Goal: Task Accomplishment & Management: Manage account settings

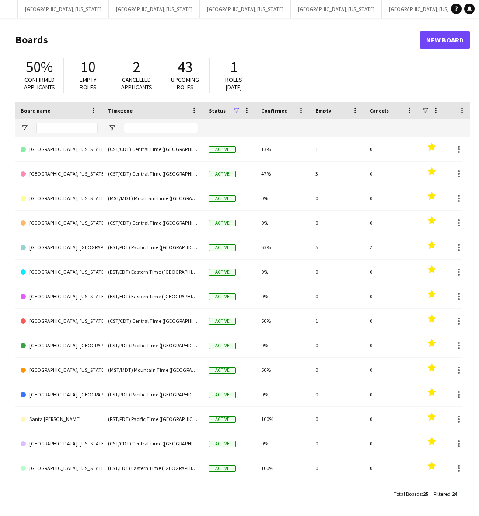
click at [0, 7] on button "Menu" at bounding box center [9, 9] width 18 height 18
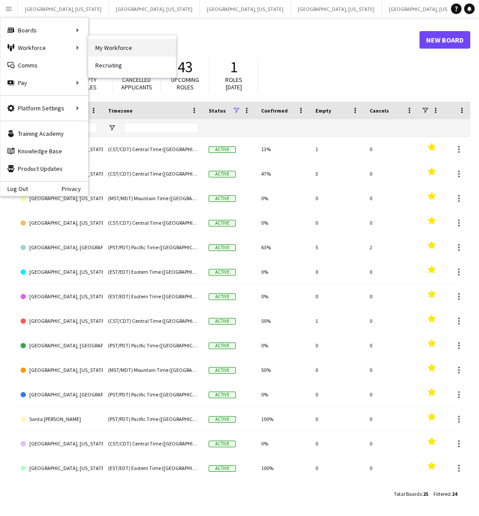
click at [122, 42] on link "My Workforce" at bounding box center [132, 48] width 88 height 18
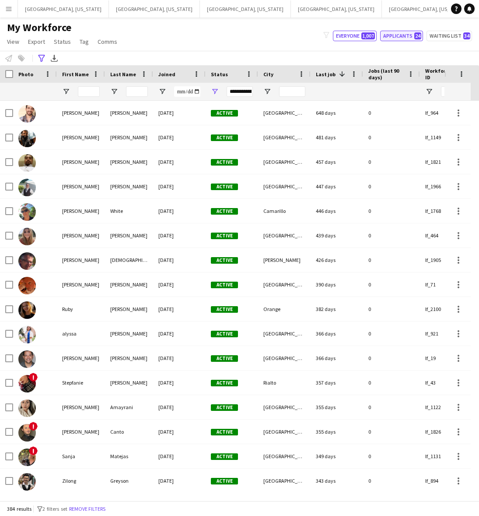
click at [421, 34] on span "24" at bounding box center [417, 35] width 7 height 7
type input "**********"
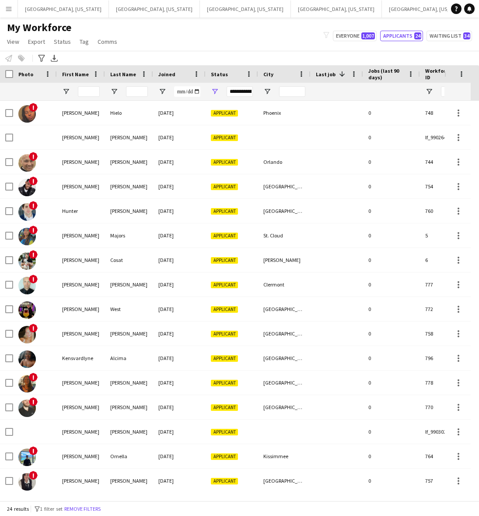
click at [173, 74] on span "Joined" at bounding box center [166, 74] width 17 height 7
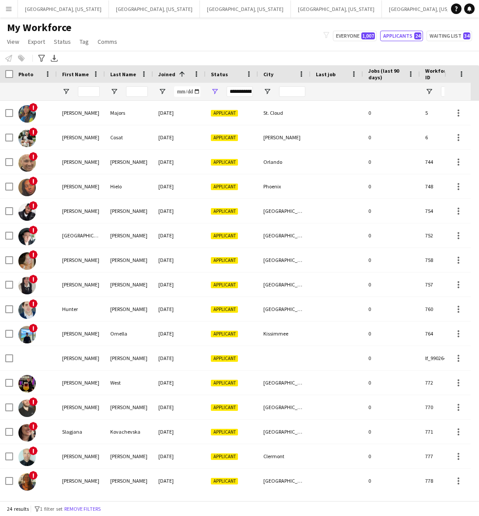
click at [173, 74] on span "Joined" at bounding box center [166, 74] width 17 height 7
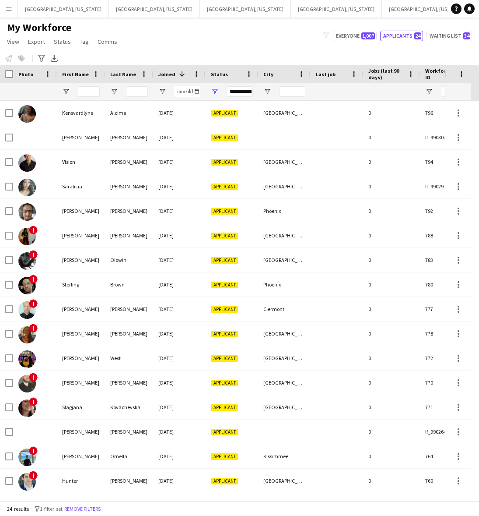
click at [176, 44] on div "My Workforce View Views Default view New view Update view Delete view Edit name…" at bounding box center [239, 36] width 479 height 30
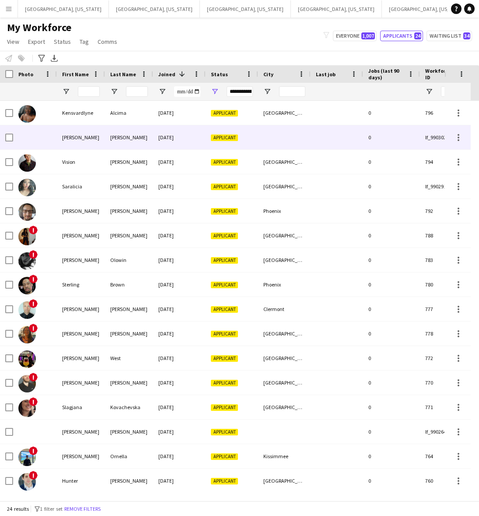
click at [163, 130] on div "[DATE]" at bounding box center [179, 137] width 53 height 24
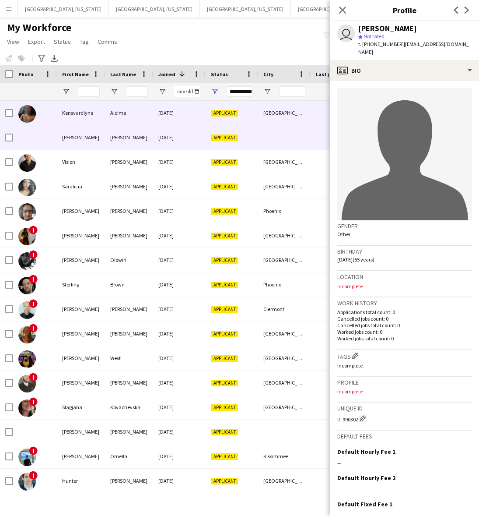
click at [165, 113] on div "[DATE]" at bounding box center [179, 113] width 53 height 24
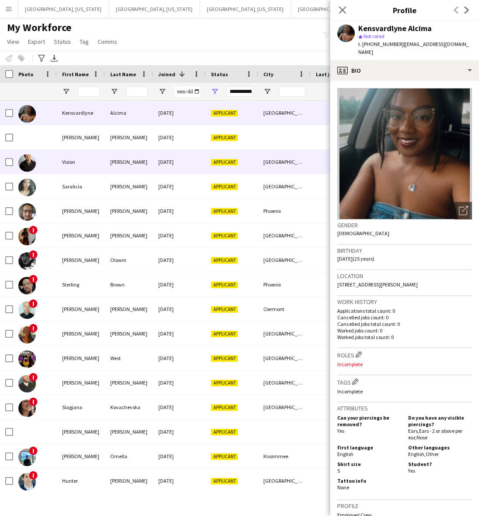
click at [161, 160] on div "[DATE]" at bounding box center [179, 162] width 53 height 24
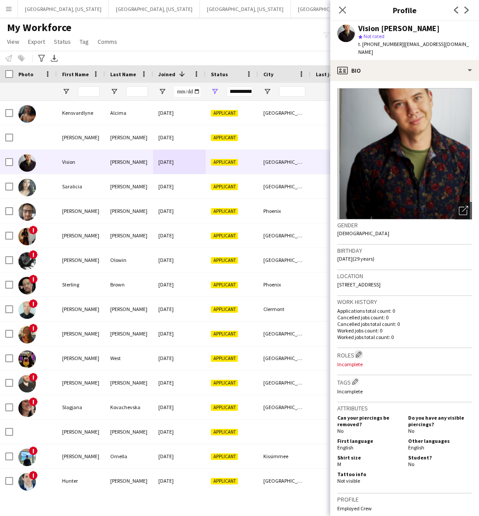
click at [360, 351] on app-icon "Edit crew company roles" at bounding box center [359, 354] width 6 height 6
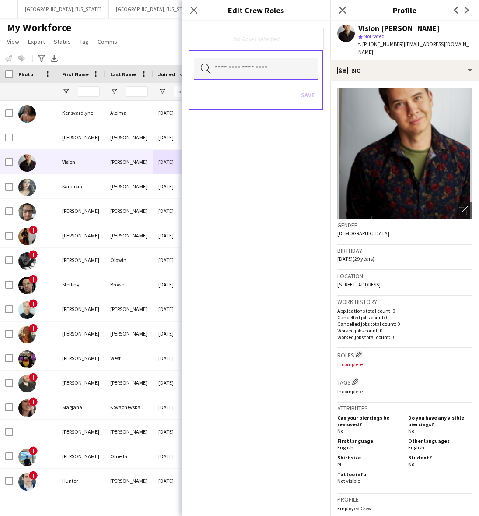
click at [272, 73] on input "text" at bounding box center [256, 69] width 124 height 22
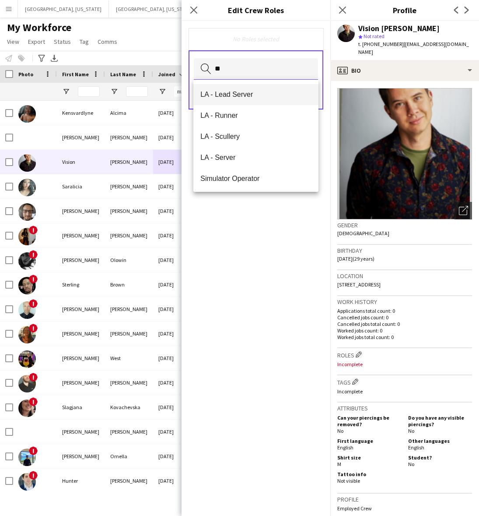
scroll to position [189, 0]
type input "**"
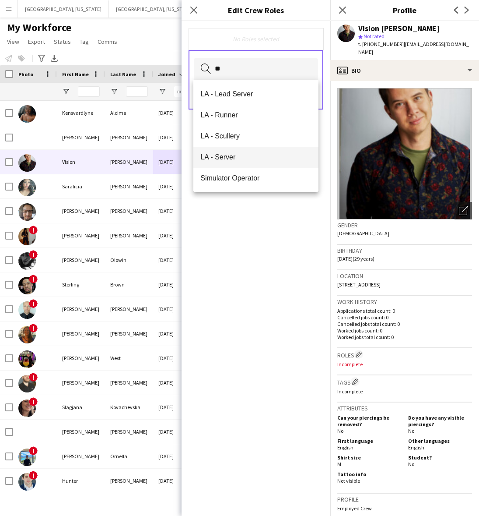
click at [243, 160] on span "LA - Server" at bounding box center [255, 157] width 111 height 8
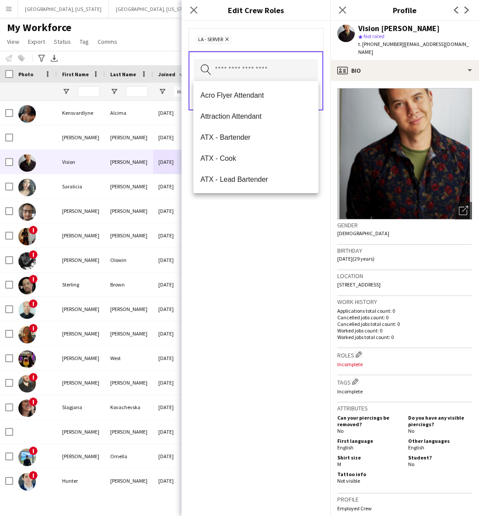
drag, startPoint x: 238, startPoint y: 226, endPoint x: 277, endPoint y: 148, distance: 86.7
click at [239, 225] on div "LA - Server Remove Search by role type Save" at bounding box center [256, 268] width 149 height 494
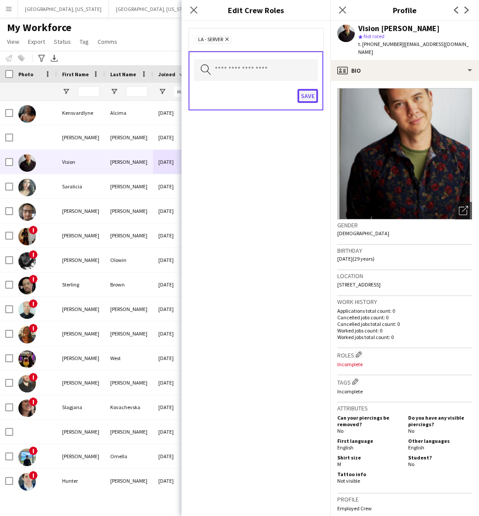
click at [310, 97] on button "Save" at bounding box center [308, 96] width 21 height 14
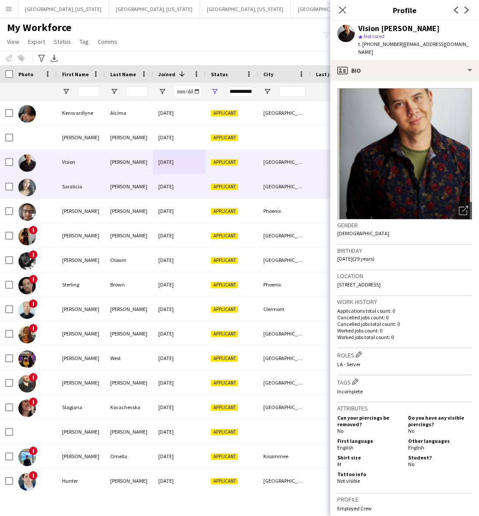
click at [121, 185] on div "[PERSON_NAME]" at bounding box center [129, 186] width 48 height 24
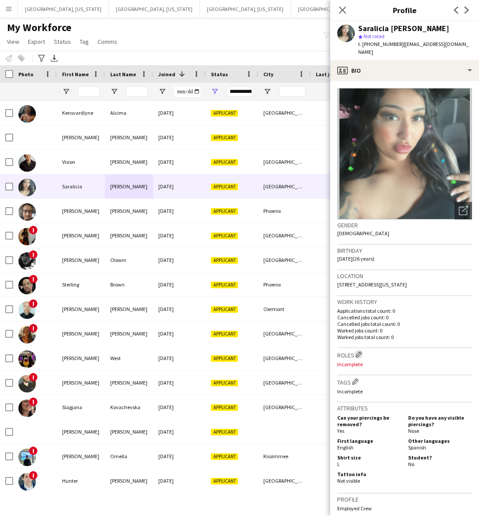
click at [357, 351] on app-icon "Edit crew company roles" at bounding box center [359, 354] width 6 height 6
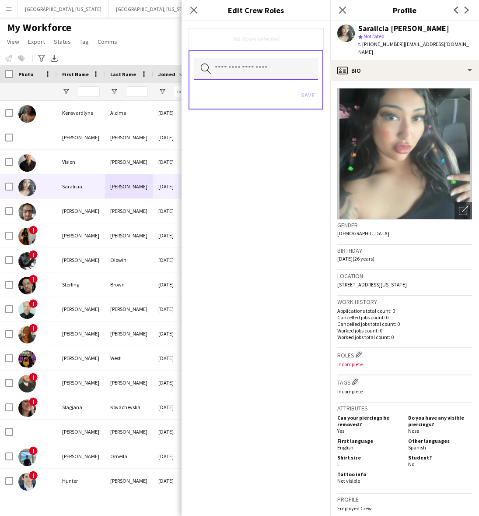
click at [272, 73] on input "text" at bounding box center [256, 69] width 124 height 22
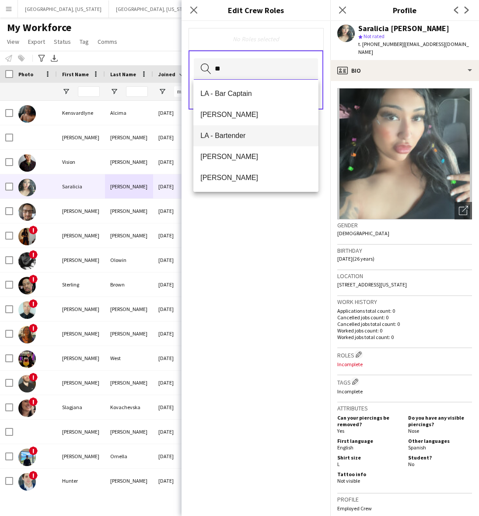
type input "**"
click at [257, 129] on mat-option "LA - Bartender" at bounding box center [255, 135] width 125 height 21
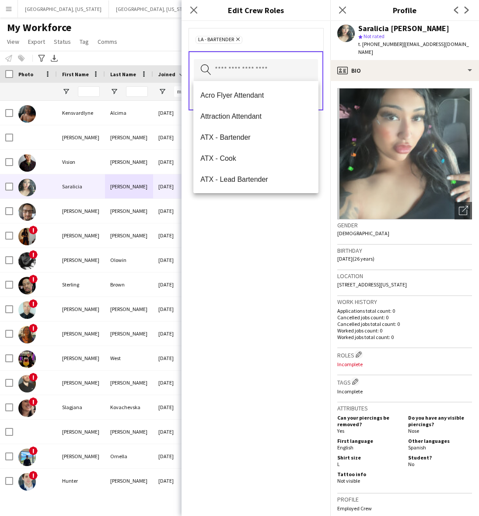
drag, startPoint x: 253, startPoint y: 267, endPoint x: 294, endPoint y: 150, distance: 124.4
click at [254, 265] on div "LA - Bartender Remove Search by role type Save" at bounding box center [256, 268] width 149 height 494
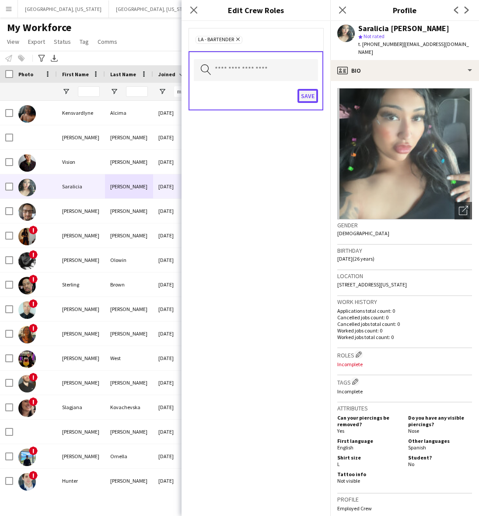
click at [303, 90] on button "Save" at bounding box center [308, 96] width 21 height 14
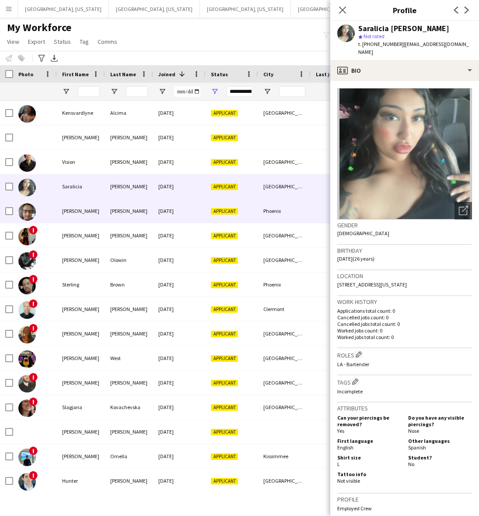
click at [147, 213] on div "[PERSON_NAME]" at bounding box center [129, 211] width 48 height 24
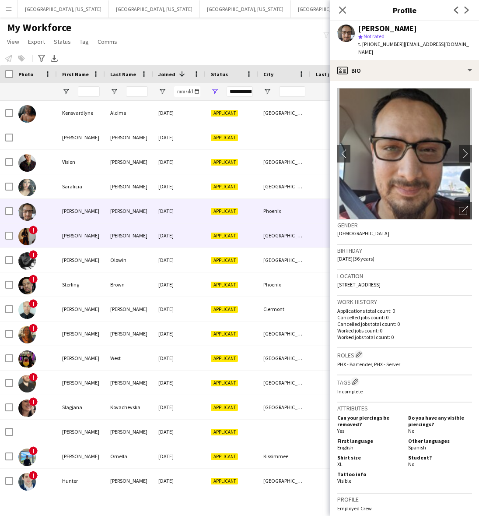
click at [153, 230] on div "[DATE]" at bounding box center [179, 235] width 53 height 24
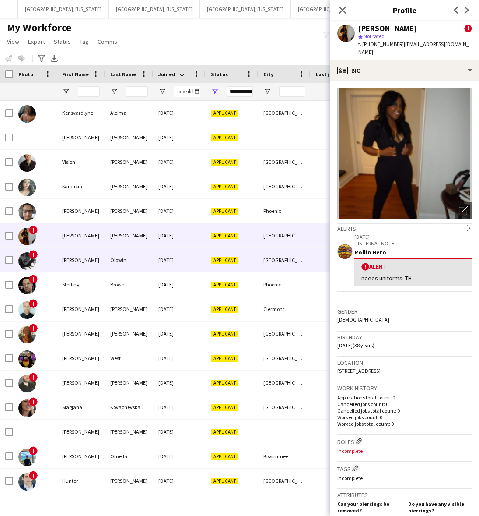
click at [159, 261] on div "[DATE]" at bounding box center [179, 260] width 53 height 24
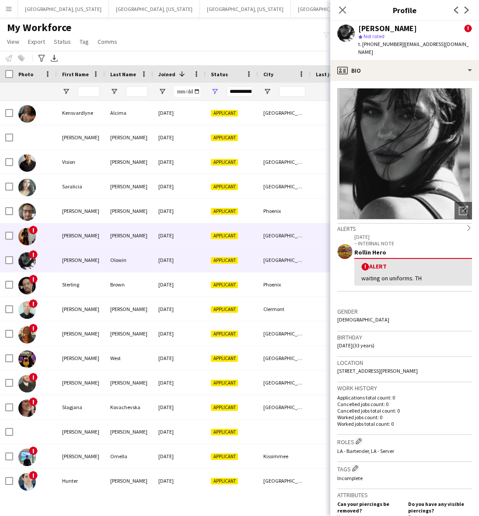
click at [165, 238] on div "[DATE]" at bounding box center [179, 235] width 53 height 24
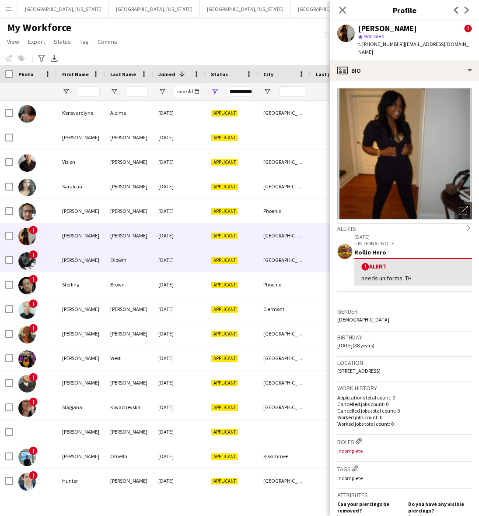
click at [165, 264] on div "[DATE]" at bounding box center [179, 260] width 53 height 24
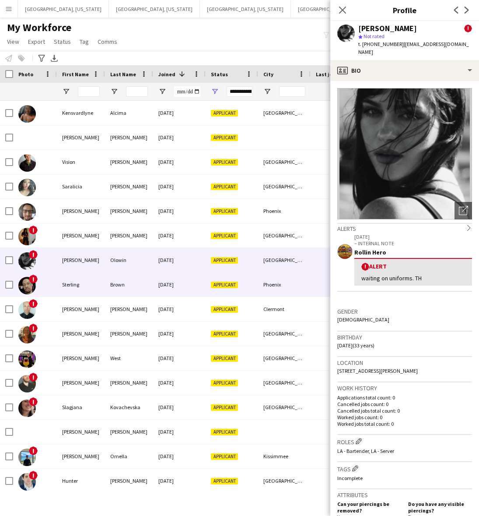
click at [171, 274] on div "[DATE]" at bounding box center [179, 284] width 53 height 24
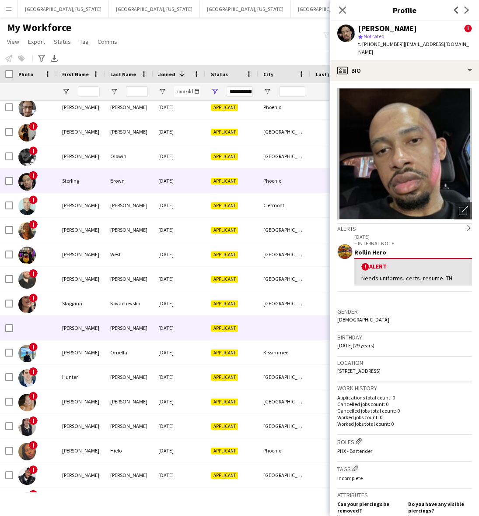
scroll to position [0, 0]
